Goal: Check status: Check status

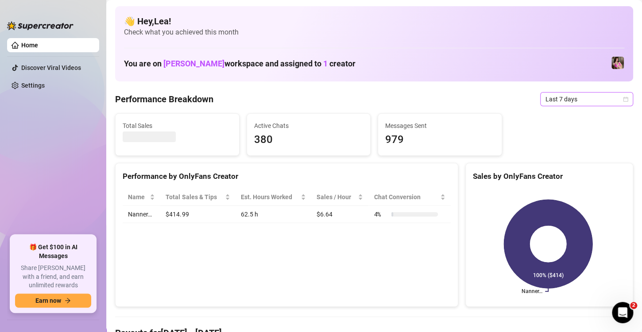
click at [623, 97] on icon "calendar" at bounding box center [625, 98] width 5 height 5
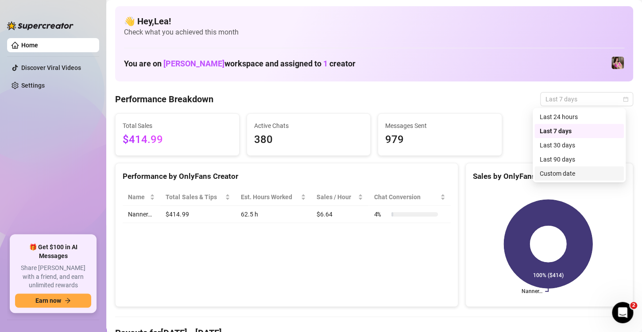
click at [561, 174] on div "Custom date" at bounding box center [579, 174] width 79 height 10
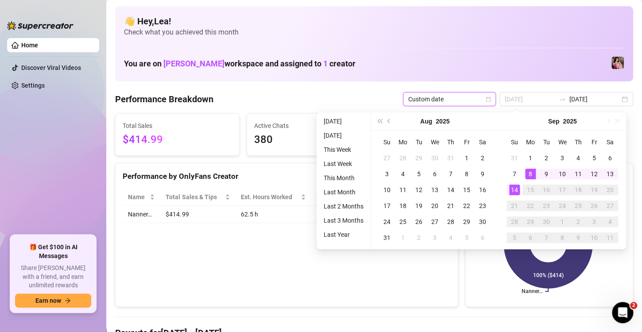
type input "[DATE]"
click at [513, 189] on div "14" at bounding box center [514, 190] width 11 height 11
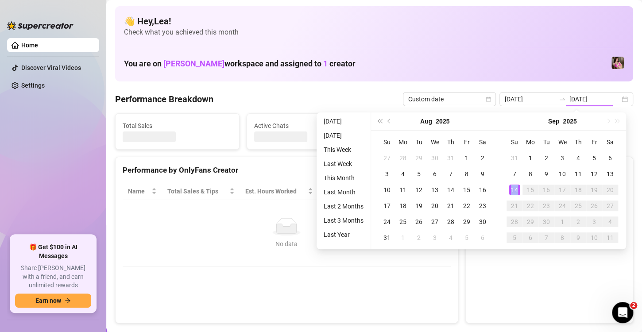
type input "[DATE]"
